Goal: Navigation & Orientation: Find specific page/section

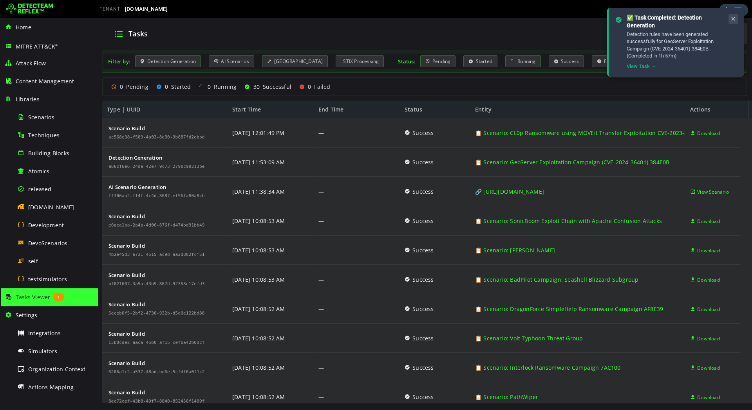
click at [731, 20] on icon at bounding box center [733, 19] width 6 height 7
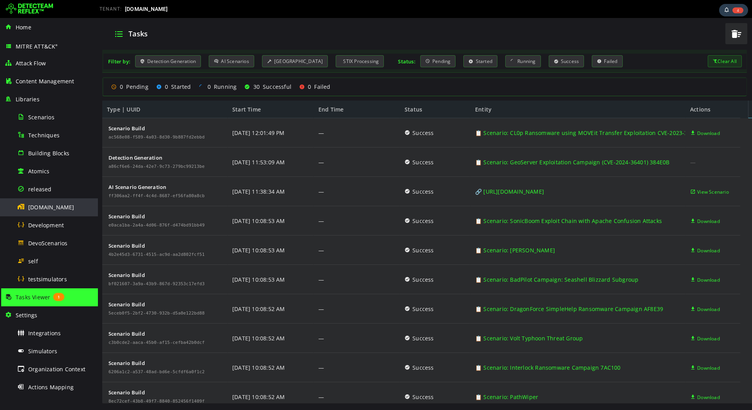
click at [44, 210] on span "[DOMAIN_NAME]" at bounding box center [51, 207] width 46 height 7
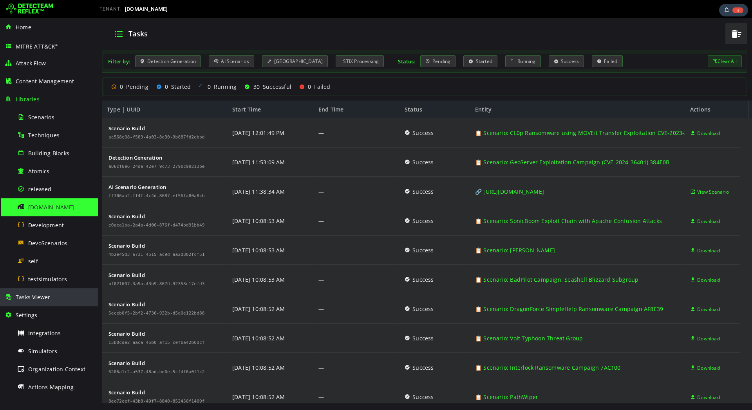
click at [36, 294] on span "Tasks Viewer" at bounding box center [33, 297] width 34 height 7
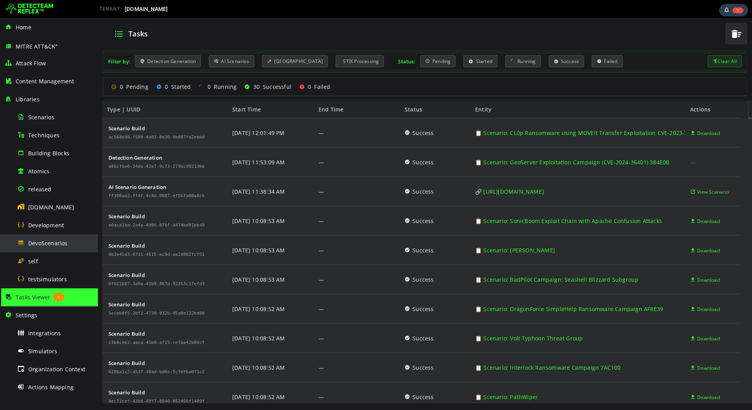
click at [49, 241] on span "DevoScenarios" at bounding box center [48, 243] width 40 height 7
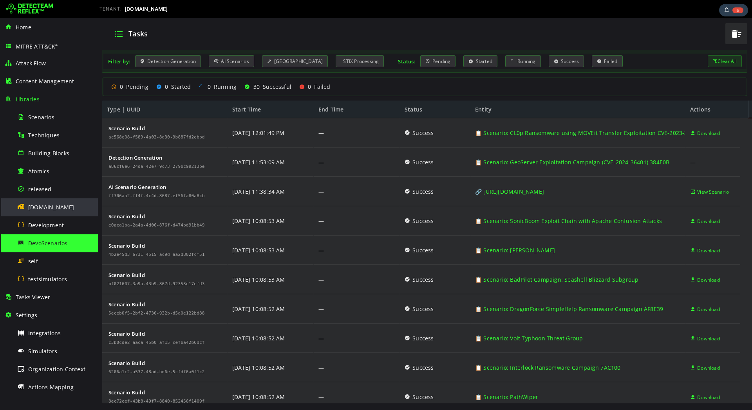
click at [40, 212] on div "[DOMAIN_NAME]" at bounding box center [55, 207] width 76 height 18
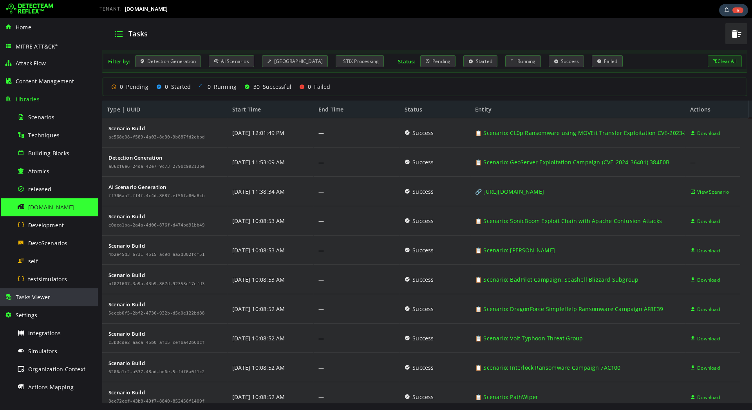
click at [42, 300] on span "Tasks Viewer" at bounding box center [33, 297] width 34 height 7
